Goal: Transaction & Acquisition: Purchase product/service

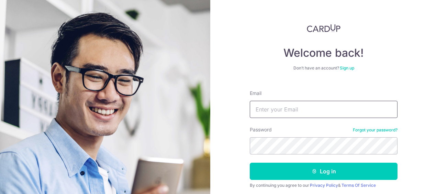
click at [277, 111] on input "Email" at bounding box center [324, 109] width 148 height 17
type input "winartolee@yahoo.com.sg"
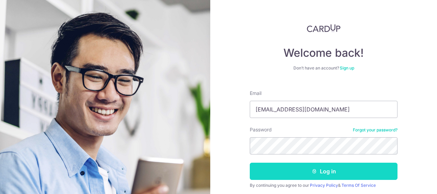
click at [344, 167] on button "Log in" at bounding box center [324, 171] width 148 height 17
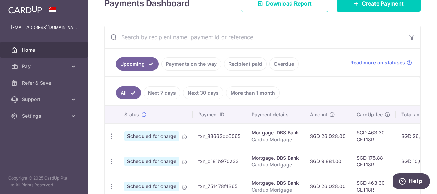
scroll to position [54, 0]
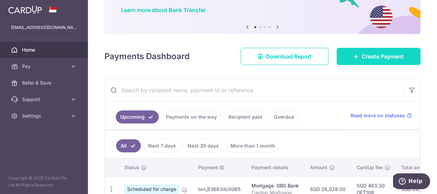
click at [367, 58] on span "Create Payment" at bounding box center [383, 56] width 42 height 8
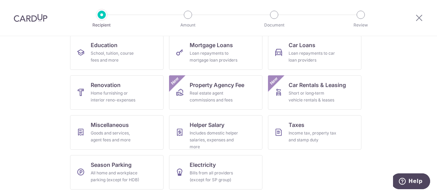
scroll to position [113, 0]
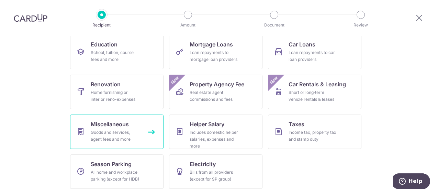
click at [109, 119] on link "Miscellaneous Goods and services, agent fees and more" at bounding box center [116, 131] width 93 height 34
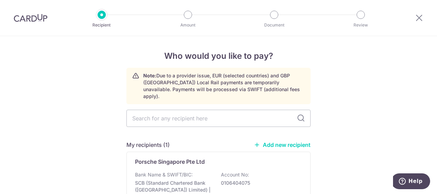
scroll to position [31, 0]
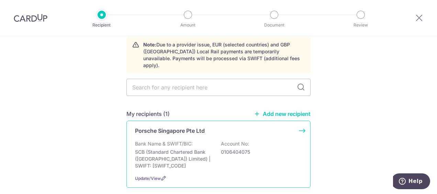
drag, startPoint x: 206, startPoint y: 123, endPoint x: 224, endPoint y: 142, distance: 25.5
click at [224, 148] on p "0106404075" at bounding box center [259, 151] width 77 height 7
click at [301, 122] on div "Porsche Singapore Pte Ltd Bank Name & SWIFT/BIC: SCB (Standard Chartered Bank (…" at bounding box center [218, 154] width 184 height 67
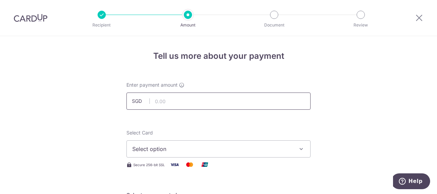
click at [257, 102] on input "text" at bounding box center [218, 100] width 184 height 17
type input "348,000.00"
click at [301, 148] on icon "button" at bounding box center [301, 148] width 7 height 7
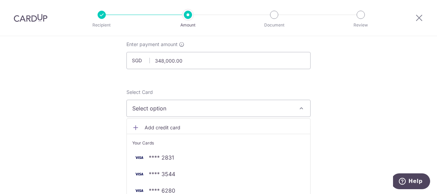
scroll to position [58, 0]
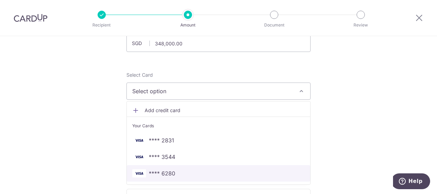
click at [196, 174] on span "**** 6280" at bounding box center [218, 173] width 173 height 8
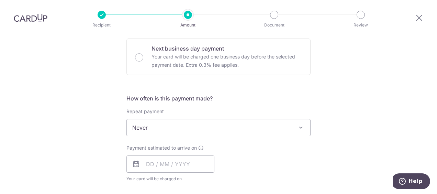
scroll to position [261, 0]
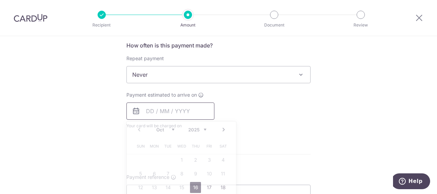
click at [192, 110] on input "text" at bounding box center [170, 110] width 88 height 17
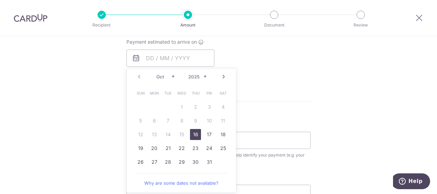
click at [194, 131] on link "16" at bounding box center [195, 134] width 11 height 11
type input "16/10/2025"
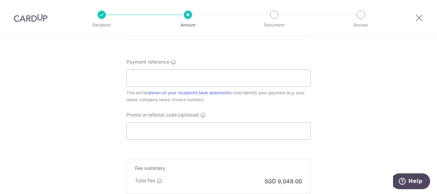
scroll to position [405, 0]
click at [162, 77] on input "Payment reference" at bounding box center [218, 77] width 184 height 17
click at [164, 78] on input "Macan pymt Winarto Kurniawan" at bounding box center [218, 77] width 184 height 17
click at [185, 76] on input "Winarto Kurniawan" at bounding box center [218, 77] width 184 height 17
click at [195, 78] on input "Winarto Kurniawan pymt for SNX7P Ma" at bounding box center [218, 77] width 184 height 17
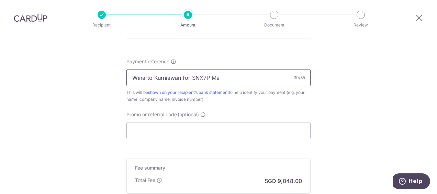
click at [223, 76] on input "Winarto Kurniawan for SNX7P Ma" at bounding box center [218, 77] width 184 height 17
type input "Winarto Kurniawan for SNX7P Macan"
click at [283, 125] on input "Promo or referral code (optional)" at bounding box center [218, 130] width 184 height 17
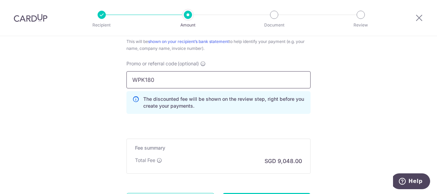
scroll to position [485, 0]
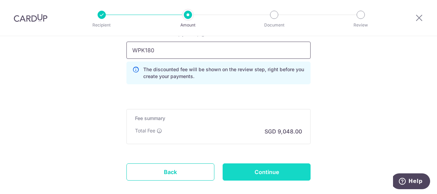
type input "WPK180"
click at [264, 173] on input "Continue" at bounding box center [267, 171] width 88 height 17
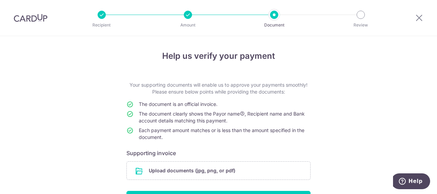
scroll to position [46, 0]
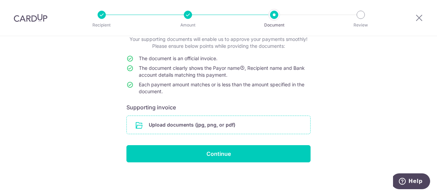
click at [181, 122] on input "file" at bounding box center [219, 125] width 184 height 18
click at [199, 124] on input "file" at bounding box center [219, 125] width 184 height 18
click at [181, 122] on input "file" at bounding box center [219, 125] width 184 height 18
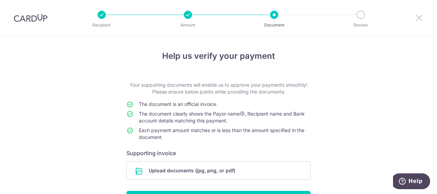
click at [419, 17] on icon at bounding box center [419, 17] width 8 height 9
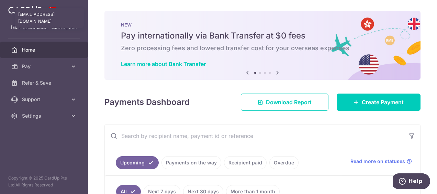
click at [56, 27] on p "[EMAIL_ADDRESS][DOMAIN_NAME]" at bounding box center [44, 27] width 66 height 7
click at [35, 10] on img at bounding box center [25, 9] width 34 height 8
click at [29, 11] on img at bounding box center [25, 9] width 34 height 8
click at [28, 49] on span "Home" at bounding box center [44, 49] width 45 height 7
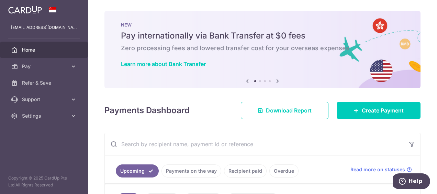
scroll to position [171, 0]
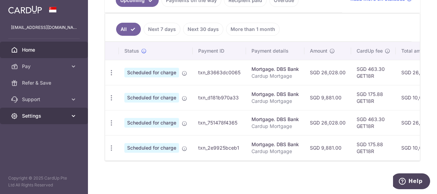
click at [35, 119] on link "Settings" at bounding box center [44, 116] width 88 height 16
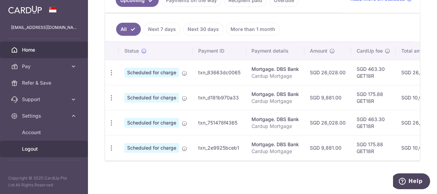
click at [32, 150] on span "Logout" at bounding box center [44, 148] width 45 height 7
